Goal: Task Accomplishment & Management: Manage account settings

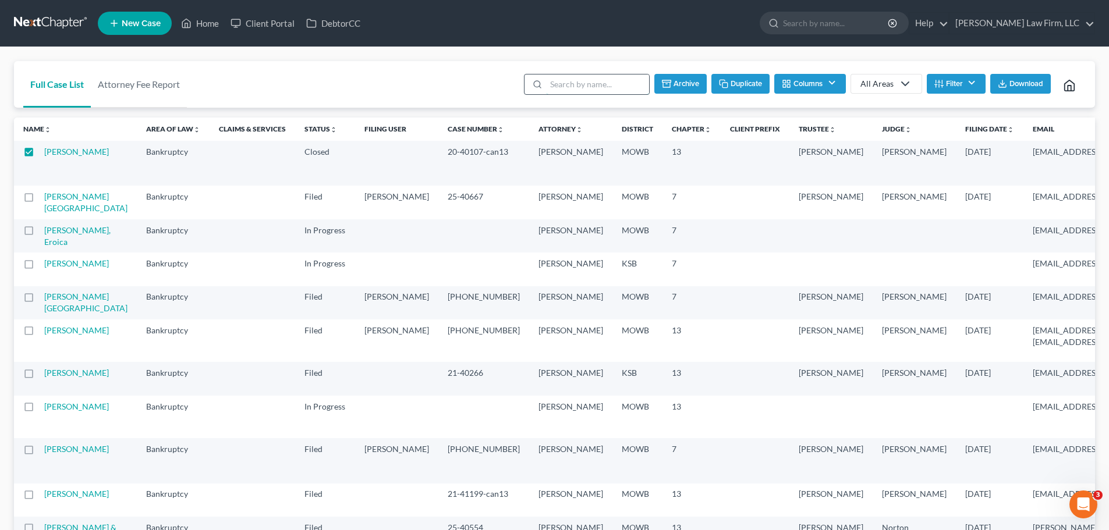
click at [579, 86] on input "search" at bounding box center [597, 85] width 103 height 20
click at [570, 86] on input "search" at bounding box center [597, 85] width 103 height 20
type input "[PERSON_NAME]"
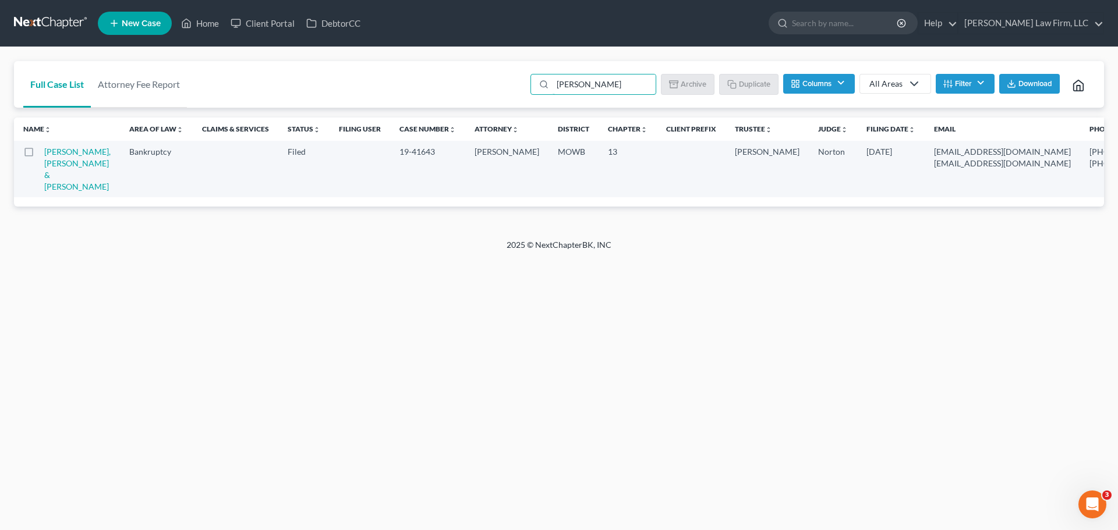
click at [32, 161] on td at bounding box center [29, 169] width 30 height 56
click at [52, 173] on link "[PERSON_NAME], [PERSON_NAME] & [PERSON_NAME]" at bounding box center [77, 169] width 66 height 45
select select "4"
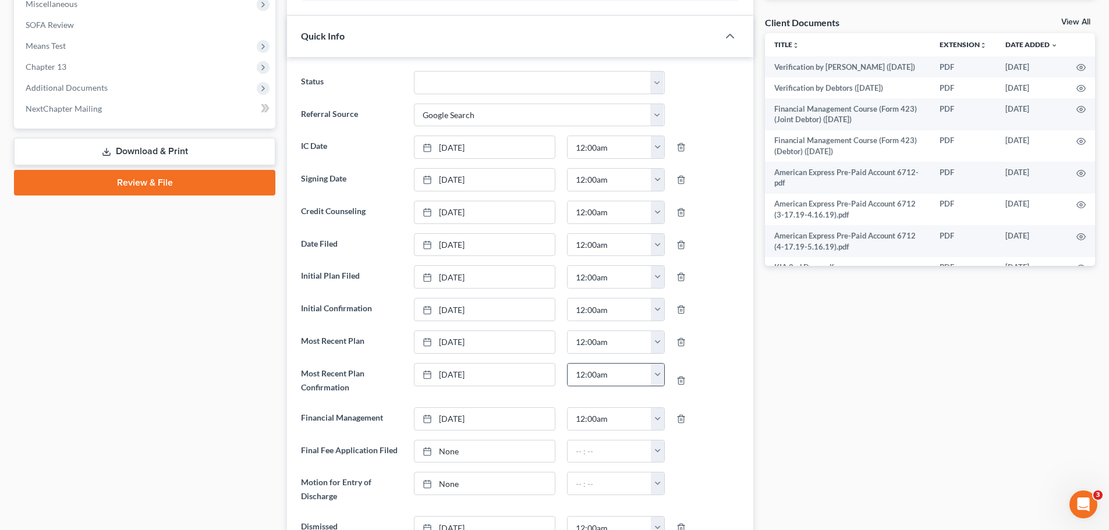
scroll to position [524, 0]
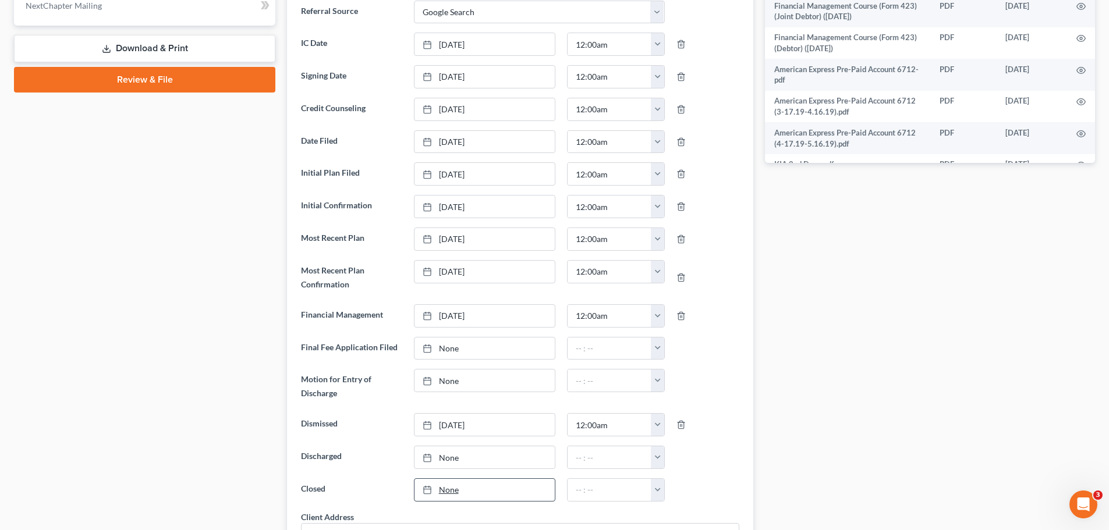
type input "[DATE]"
click at [451, 495] on link "None" at bounding box center [484, 490] width 140 height 22
click at [940, 380] on div "Docs Tasks Events Fees Timer 9% Completed Nothing here yet! Six (6) months of p…" at bounding box center [930, 446] width 342 height 1716
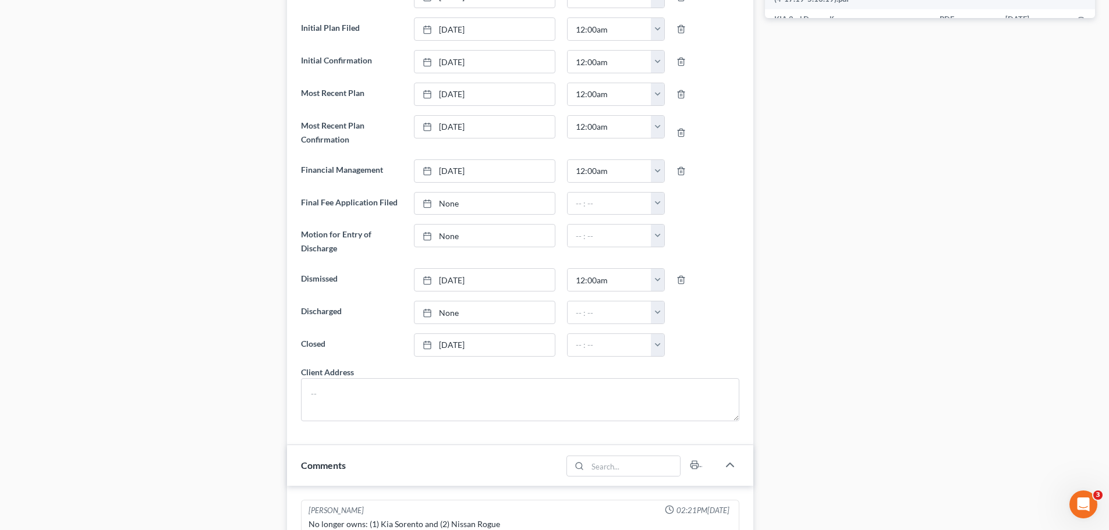
scroll to position [699, 0]
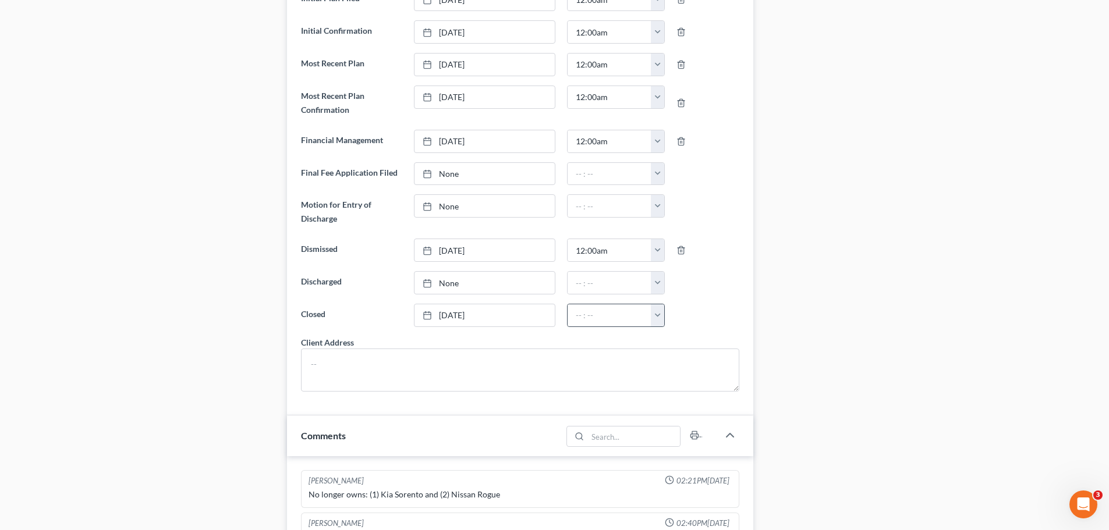
click at [657, 313] on button "button" at bounding box center [657, 315] width 13 height 22
click at [669, 345] on link "12:00am" at bounding box center [683, 341] width 65 height 20
type input "12:00am"
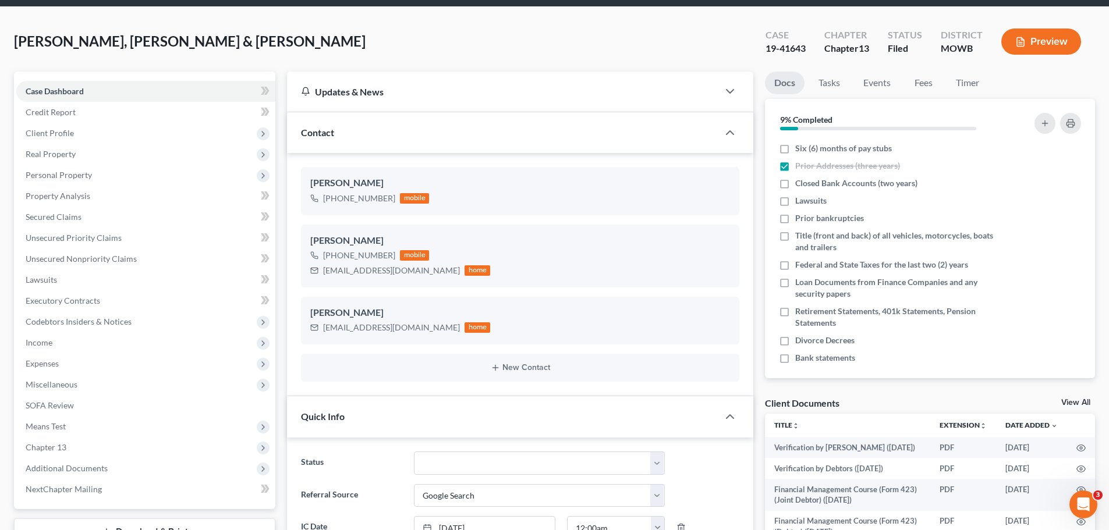
scroll to position [116, 0]
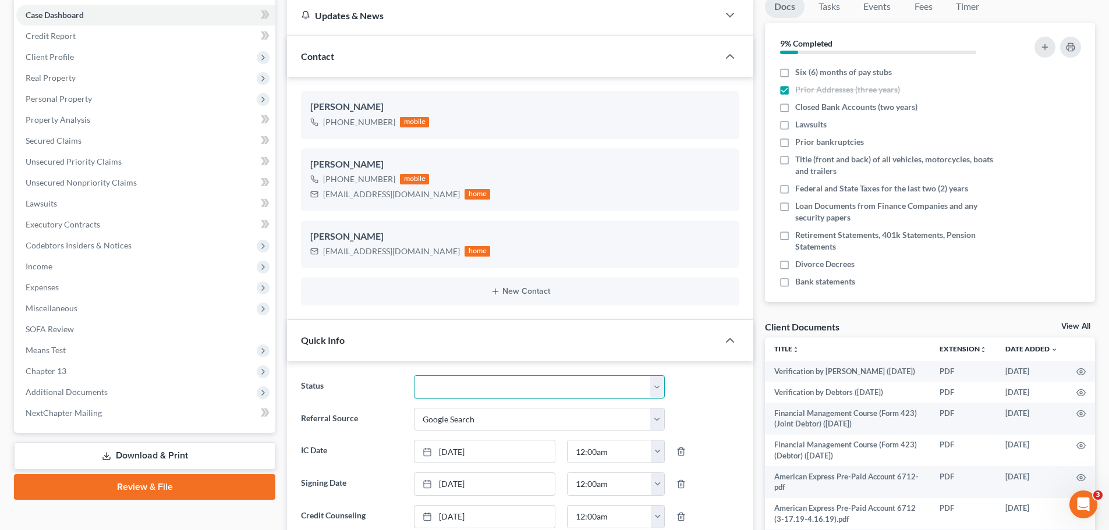
click at [656, 386] on select "Closed Discharged Dismissed Filed In Progress Lead Lost Lead Ready to File To R…" at bounding box center [539, 386] width 251 height 23
select select "0"
click at [414, 375] on select "Closed Discharged Dismissed Filed In Progress Lead Lost Lead Ready to File To R…" at bounding box center [539, 386] width 251 height 23
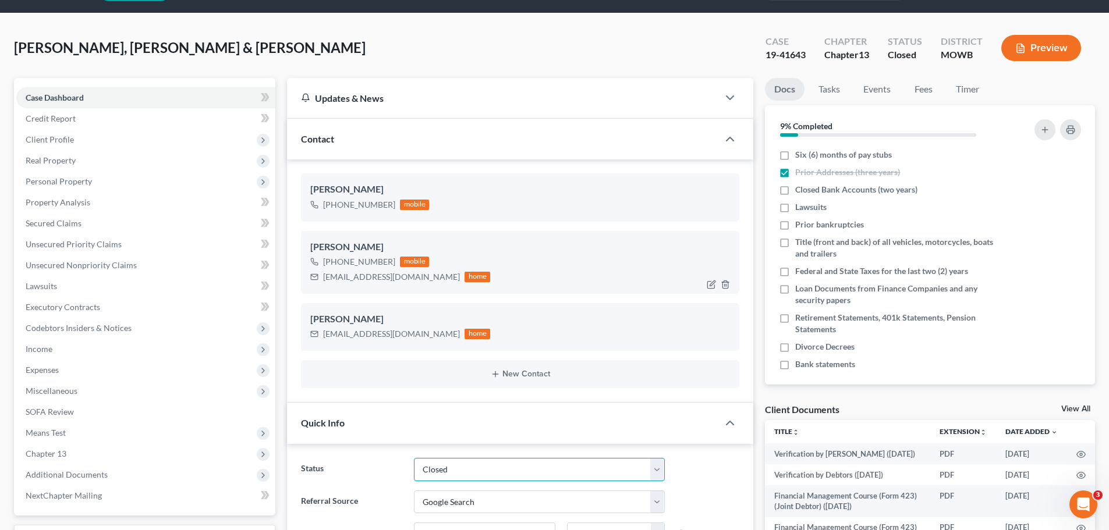
scroll to position [0, 0]
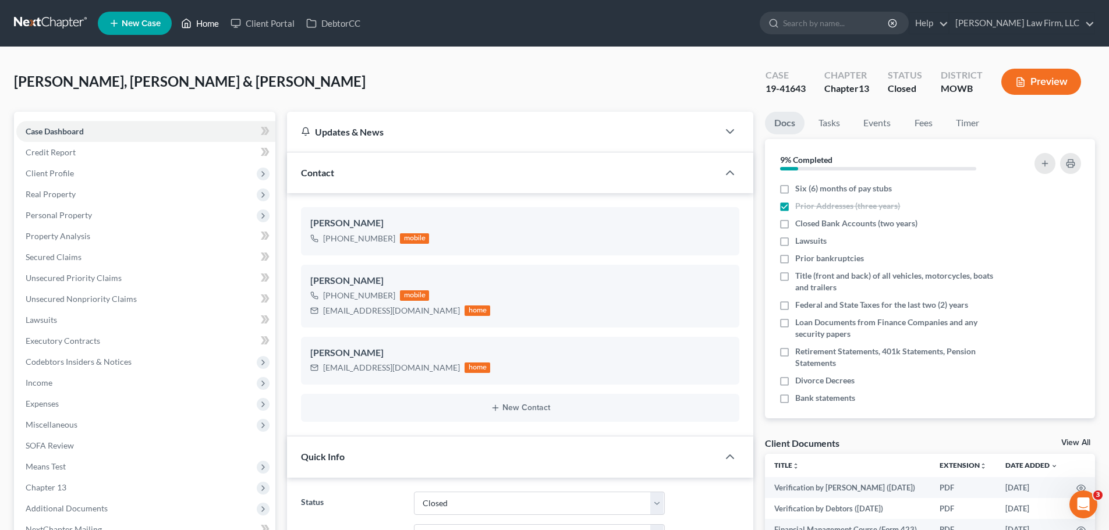
click at [204, 24] on link "Home" at bounding box center [199, 23] width 49 height 21
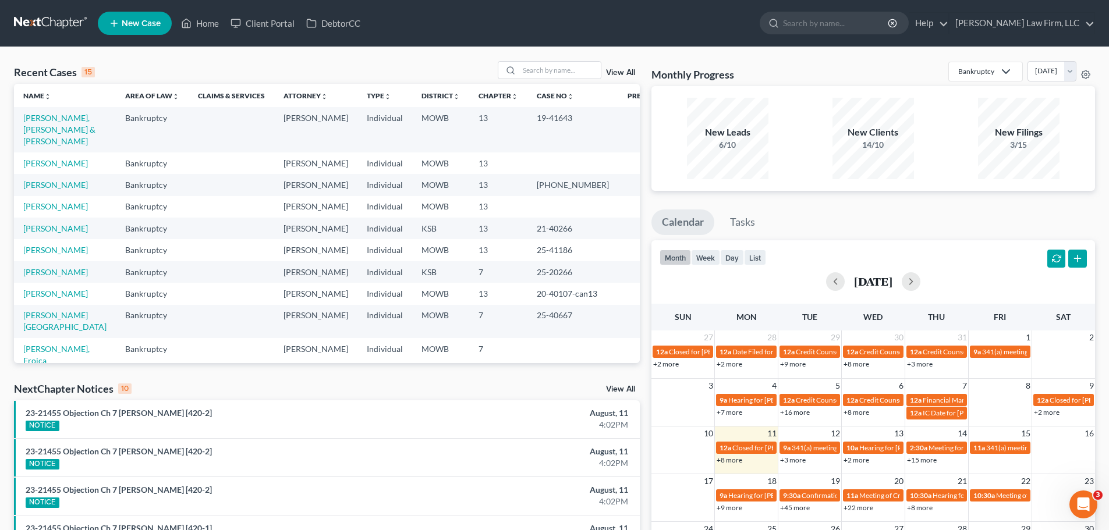
click at [625, 70] on link "View All" at bounding box center [620, 73] width 29 height 8
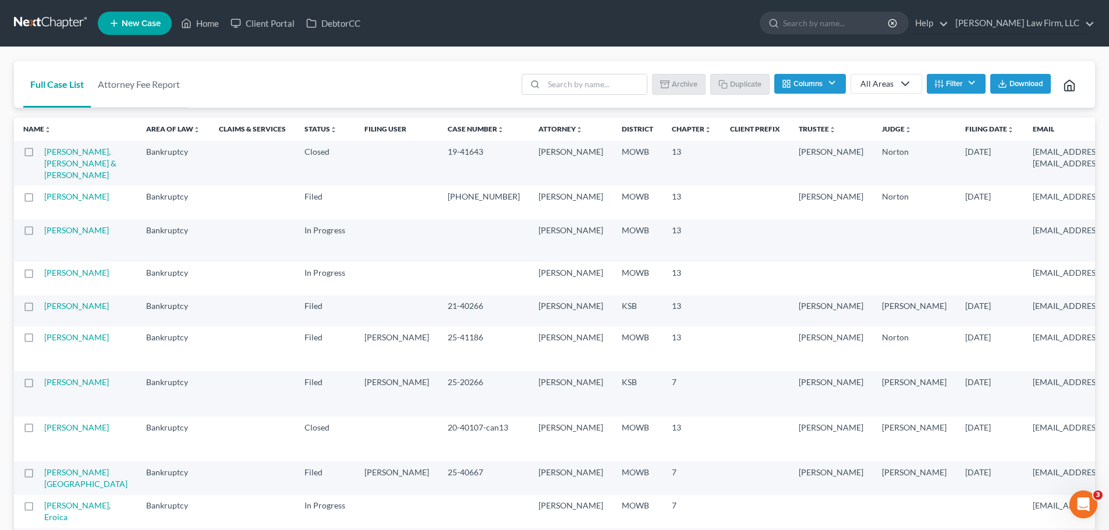
click at [40, 155] on label at bounding box center [40, 155] width 0 height 0
click at [44, 153] on input "checkbox" at bounding box center [48, 150] width 8 height 8
click at [689, 87] on button "Archive" at bounding box center [680, 84] width 52 height 20
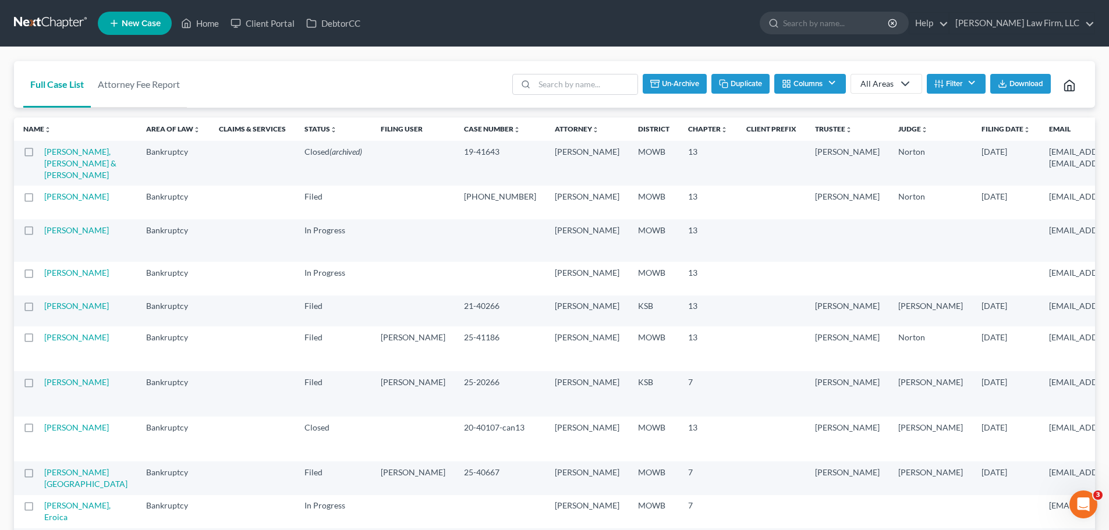
checkbox input "false"
